Goal: Task Accomplishment & Management: Use online tool/utility

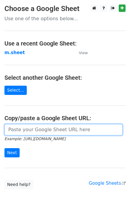
drag, startPoint x: 20, startPoint y: 132, endPoint x: 47, endPoint y: 131, distance: 27.2
click at [20, 132] on input "url" at bounding box center [63, 129] width 118 height 11
click at [37, 131] on input "url" at bounding box center [63, 129] width 118 height 11
type input "https://docs.google.com/spreadsheets/d/1NSPy5y9XraHPasg8dEzu-ngu0Ro3lXZEEAXZcNX…"
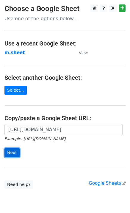
click at [15, 157] on input "Next" at bounding box center [11, 152] width 15 height 9
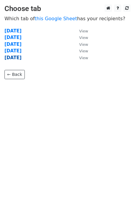
click at [14, 58] on strong "friday" at bounding box center [12, 57] width 17 height 5
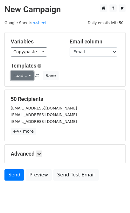
click at [21, 75] on link "Load..." at bounding box center [22, 75] width 23 height 9
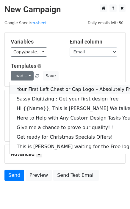
click at [46, 90] on link "Your First Left Chest or Cap Logo – Absolutely Free" at bounding box center [84, 90] width 148 height 10
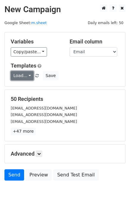
click at [21, 74] on link "Load..." at bounding box center [22, 75] width 23 height 9
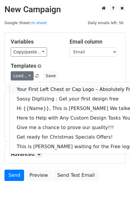
click at [27, 92] on link "Your First Left Chest or Cap Logo – Absolutely Free" at bounding box center [84, 90] width 148 height 10
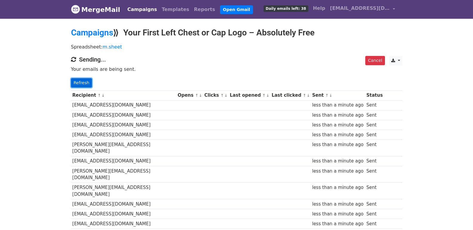
click at [85, 83] on link "Refresh" at bounding box center [81, 82] width 21 height 9
